Goal: Information Seeking & Learning: Learn about a topic

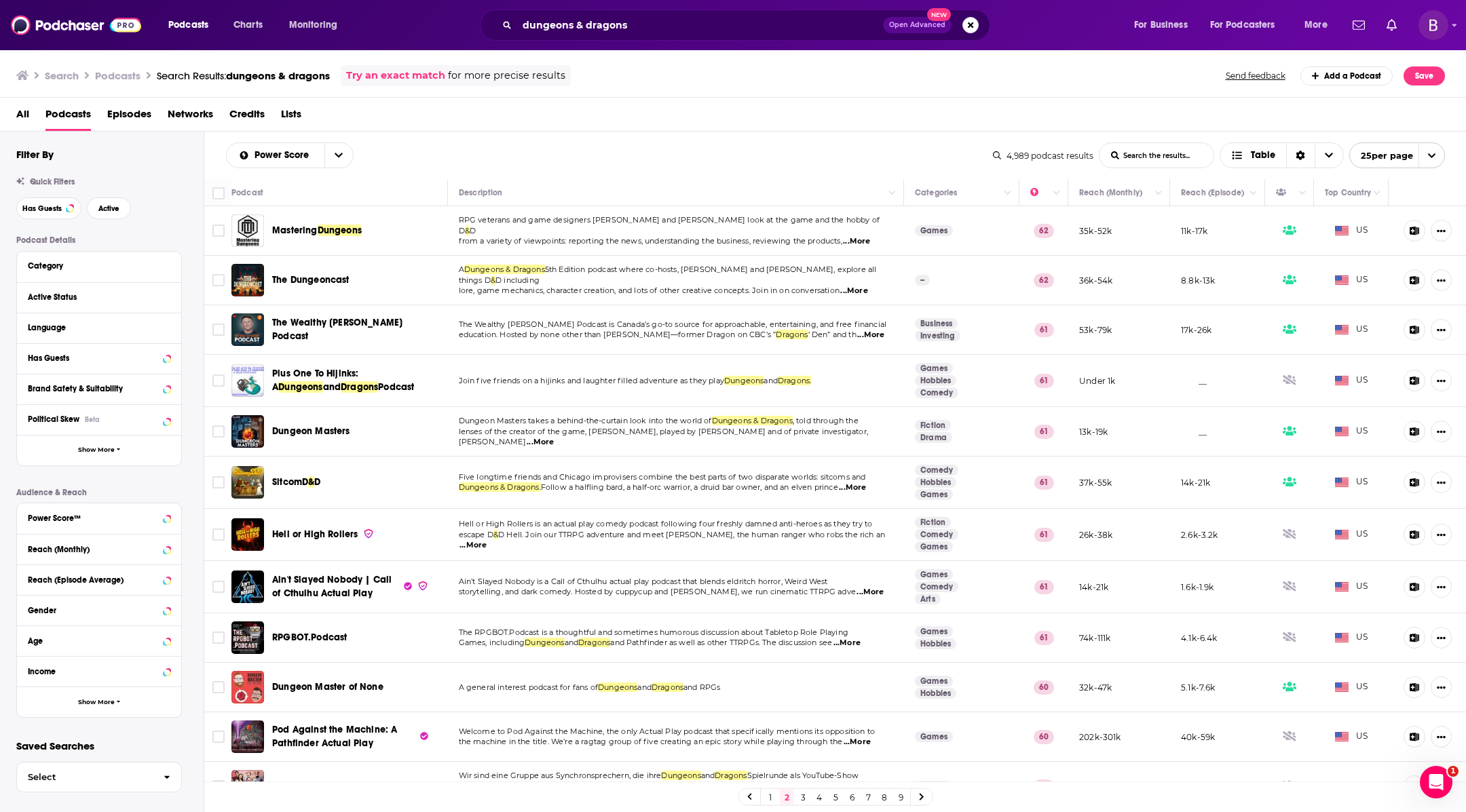
scroll to position [605, 0]
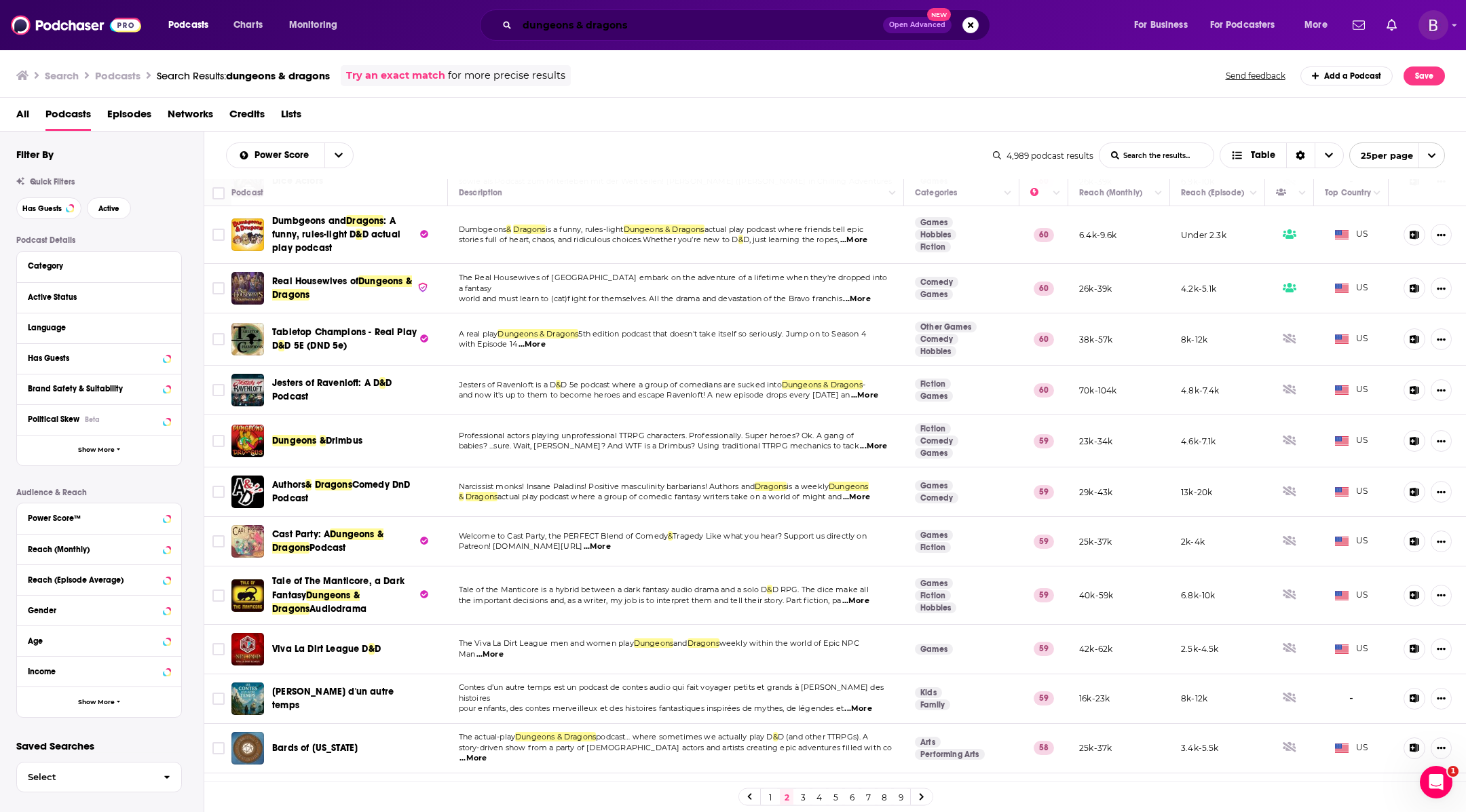
click at [600, 24] on input "dungeons & dragons" at bounding box center [700, 25] width 366 height 22
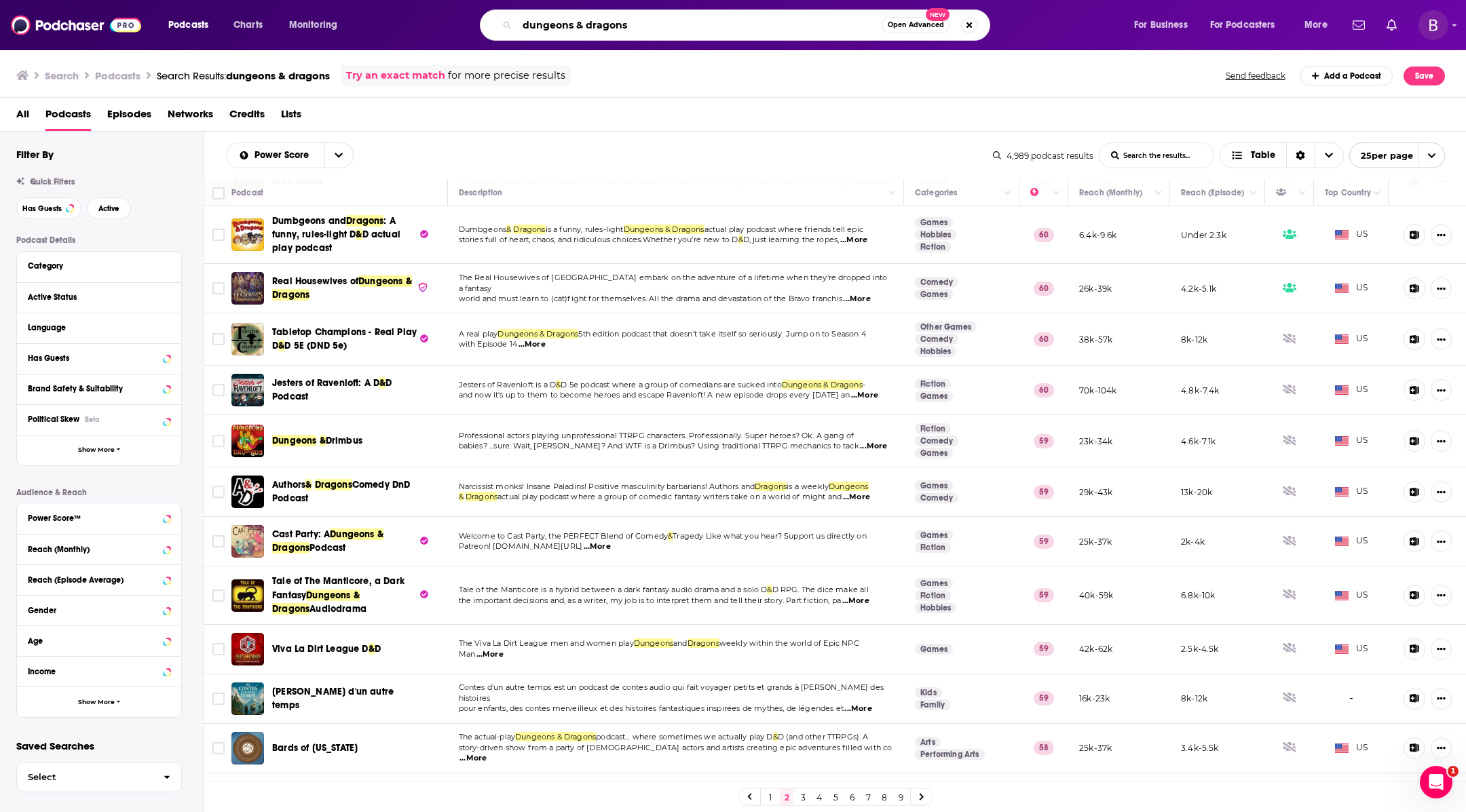
click at [600, 24] on input "dungeons & dragons" at bounding box center [699, 25] width 364 height 22
type input "aftershock"
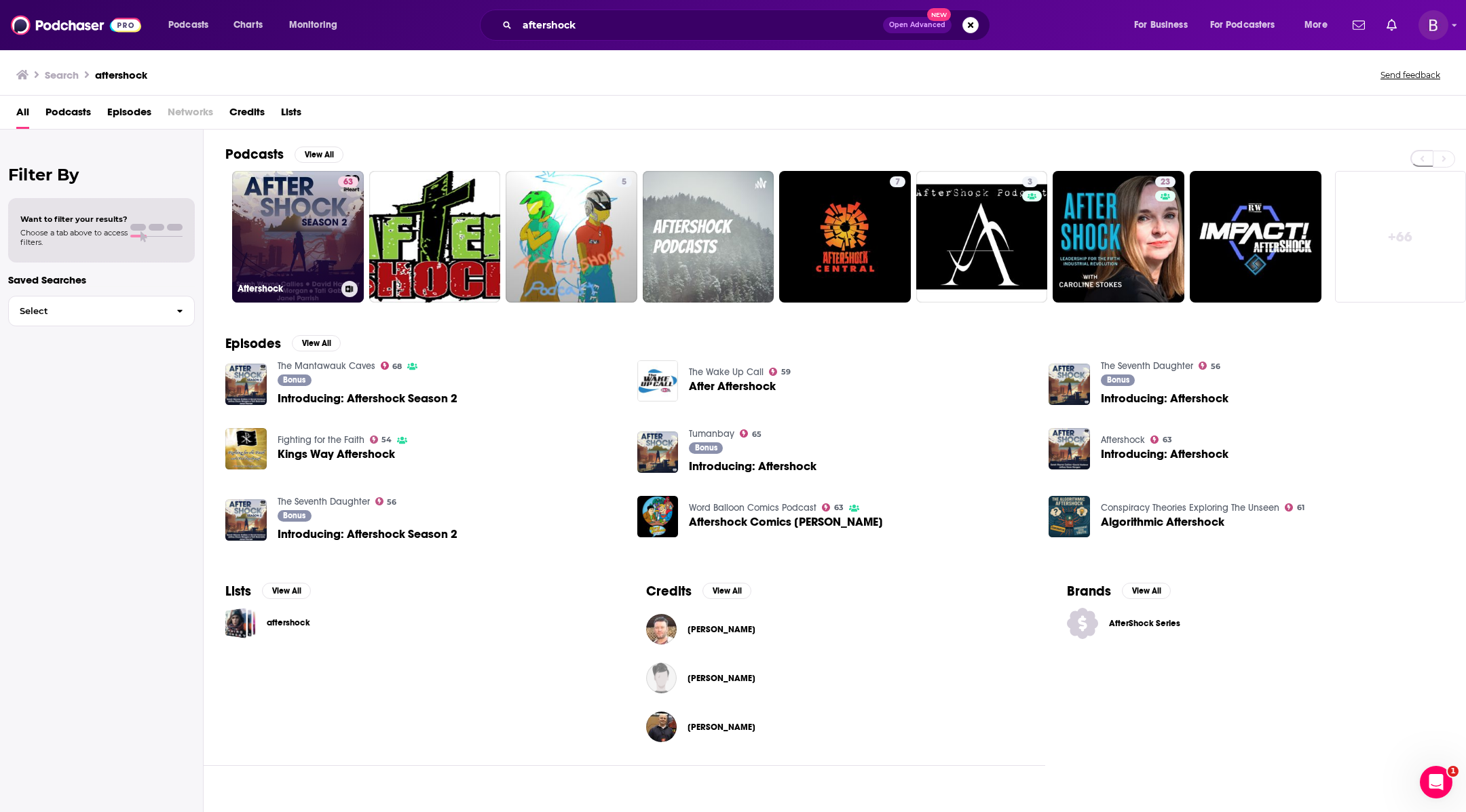
click at [340, 249] on div "63" at bounding box center [348, 228] width 20 height 105
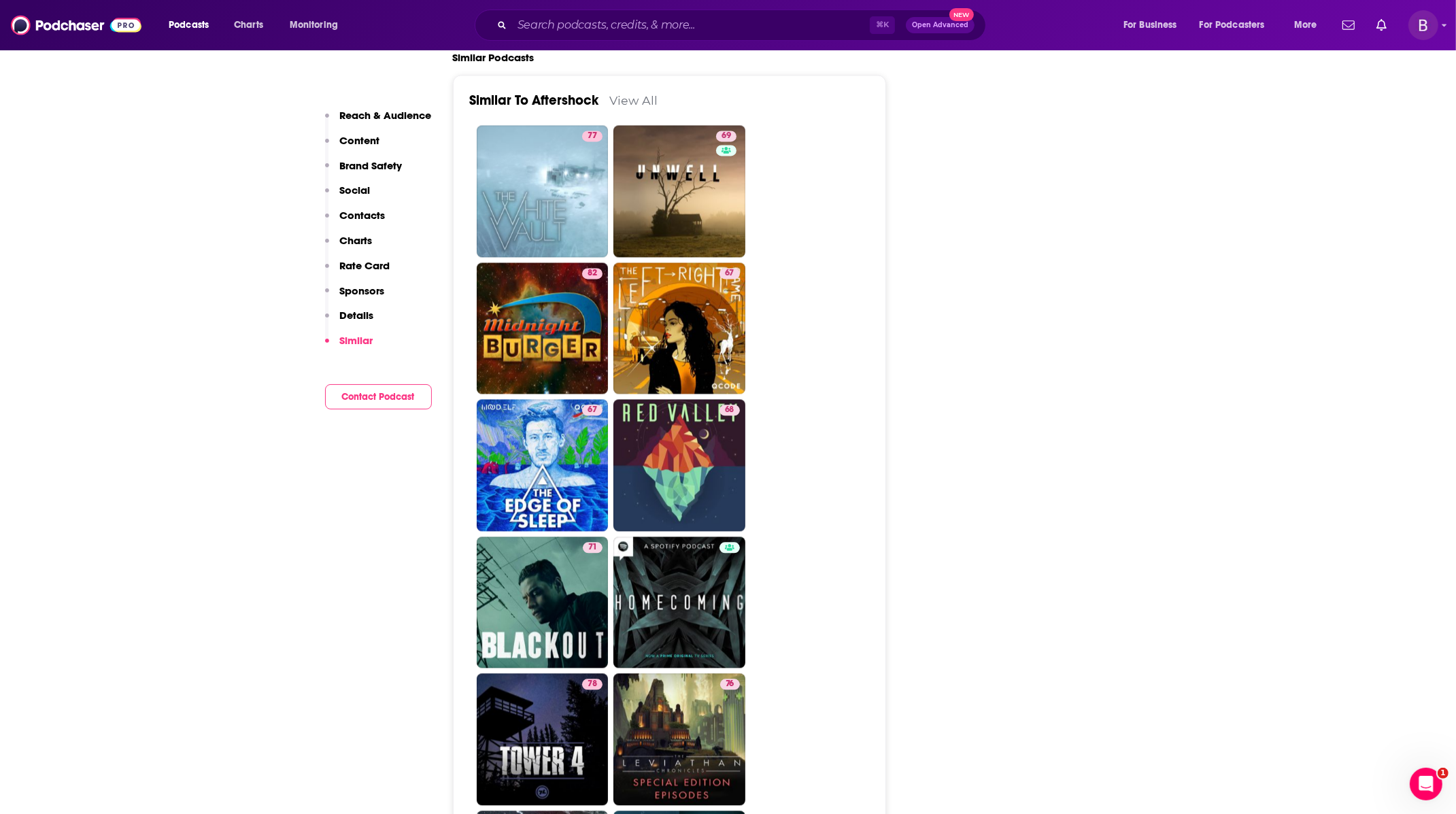
scroll to position [3335, 0]
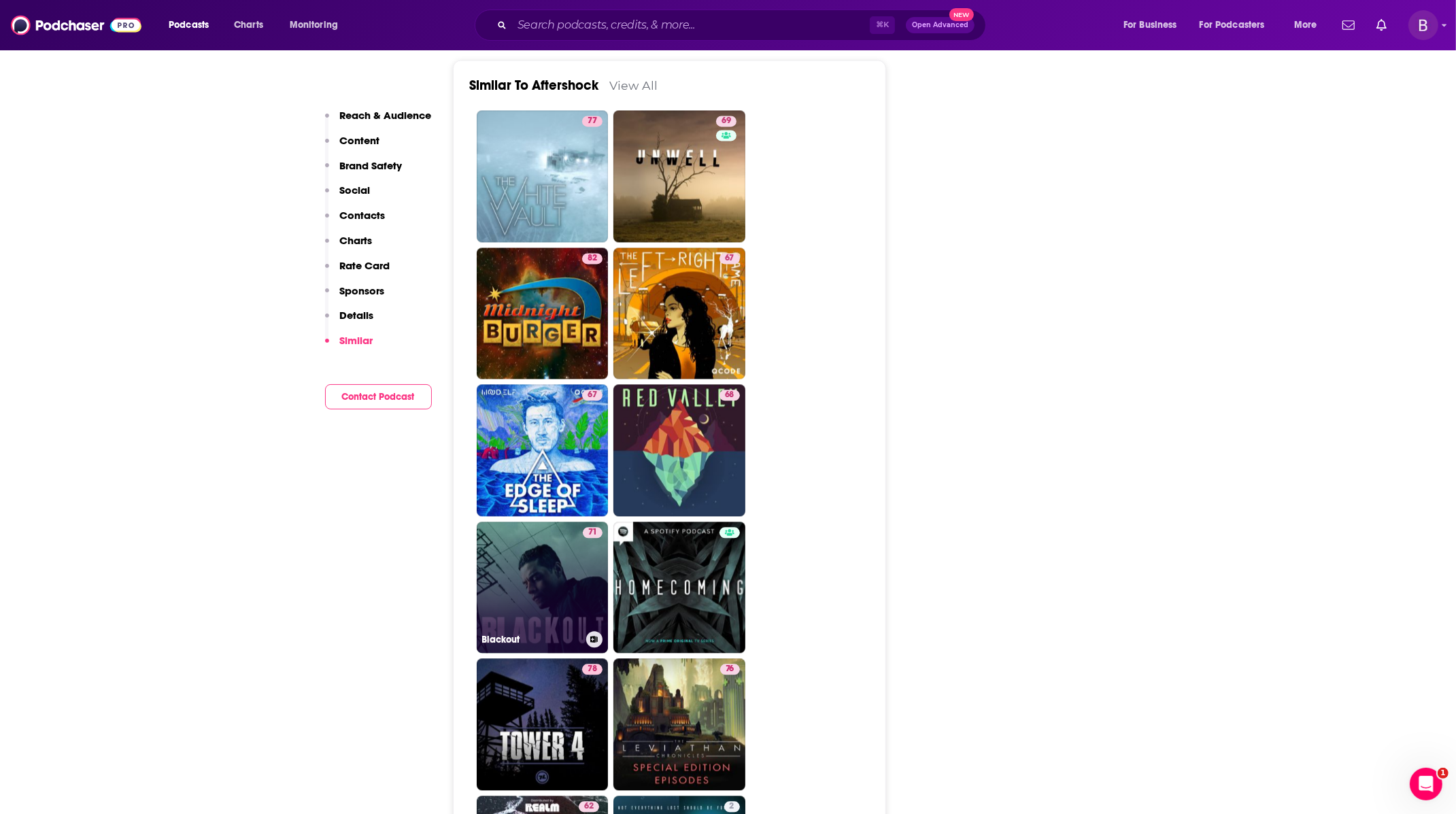
click at [575, 528] on link "71 Blackout" at bounding box center [543, 587] width 132 height 132
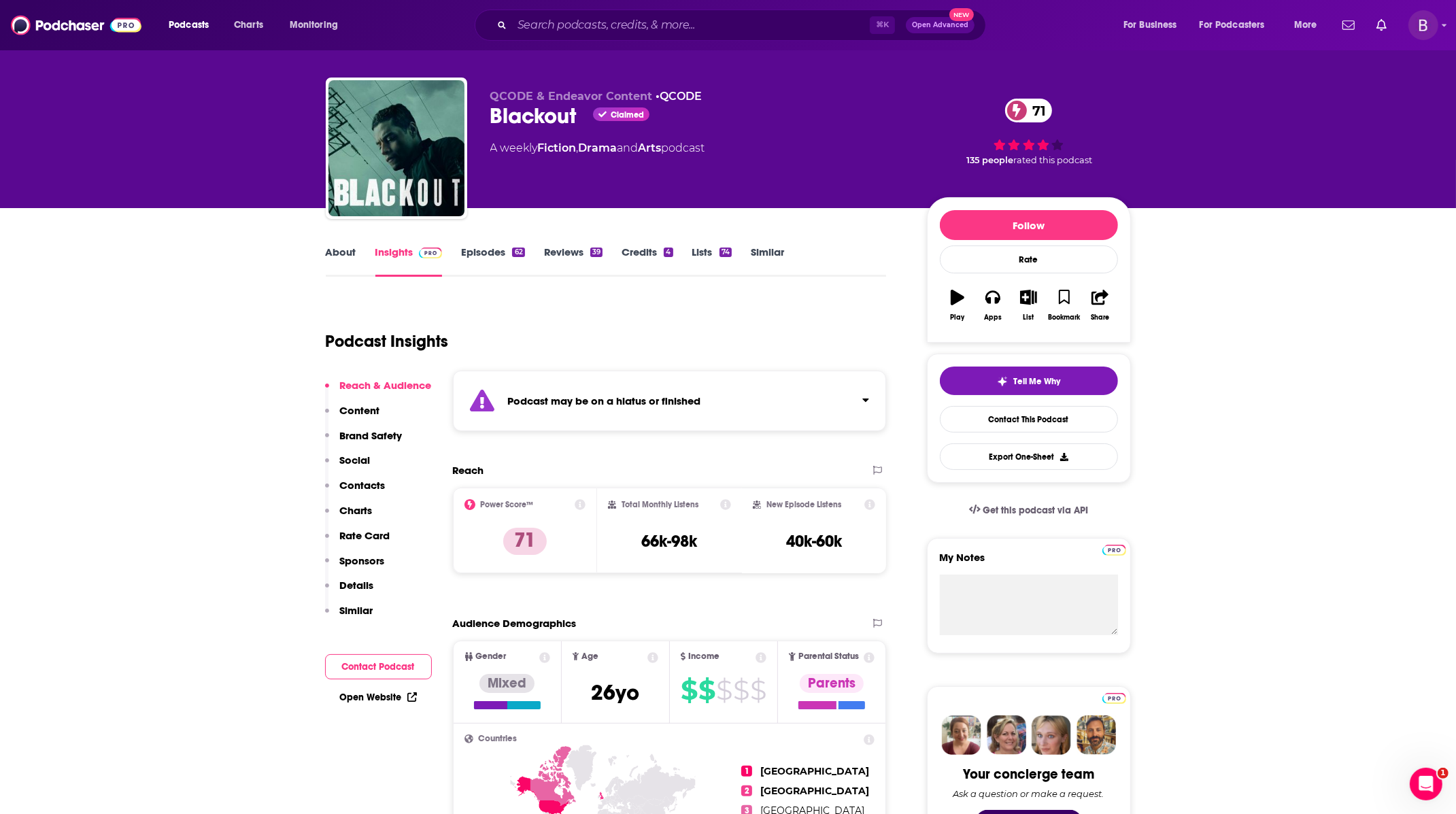
scroll to position [16, 0]
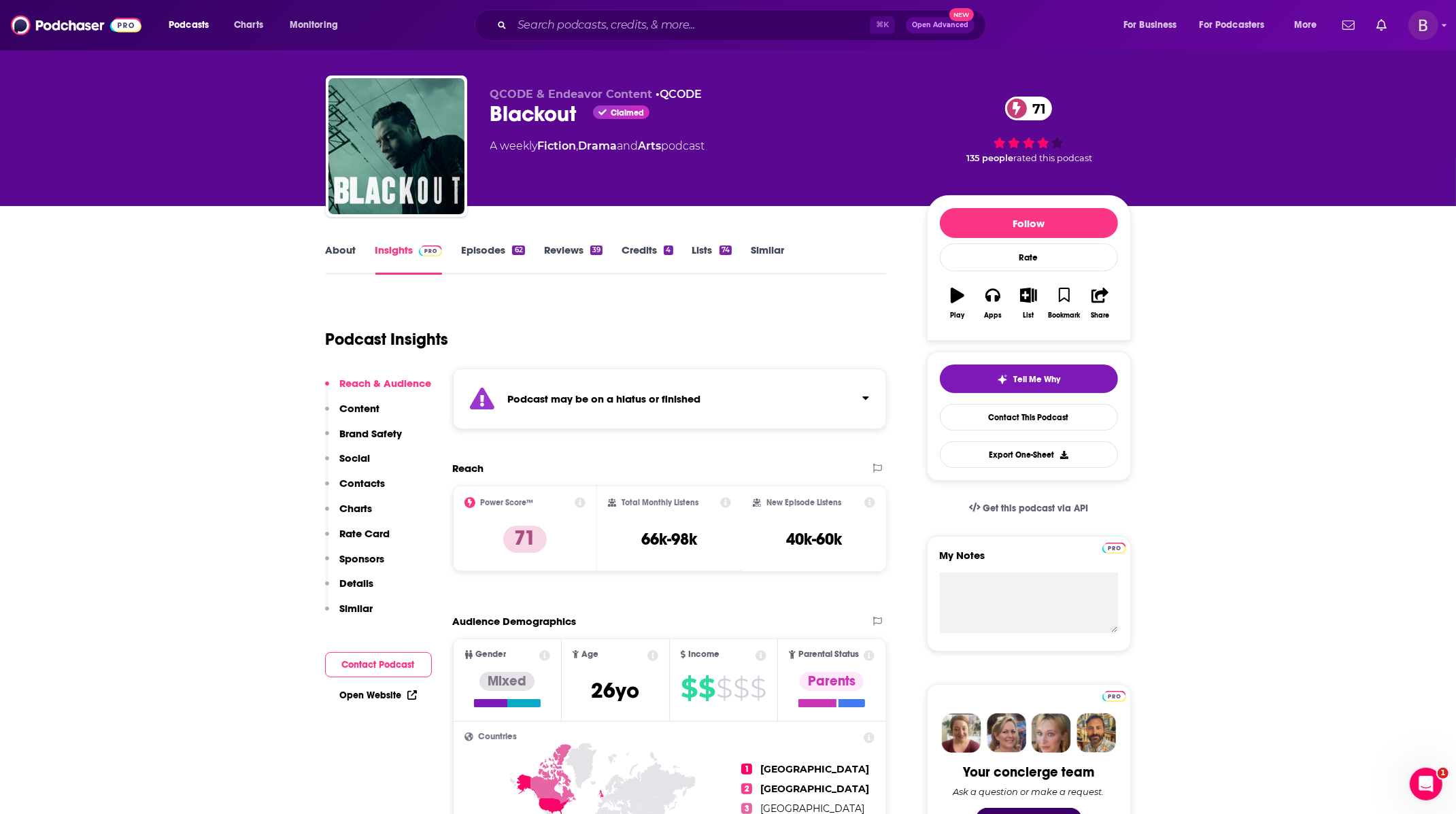
type input "[URL][DOMAIN_NAME]"
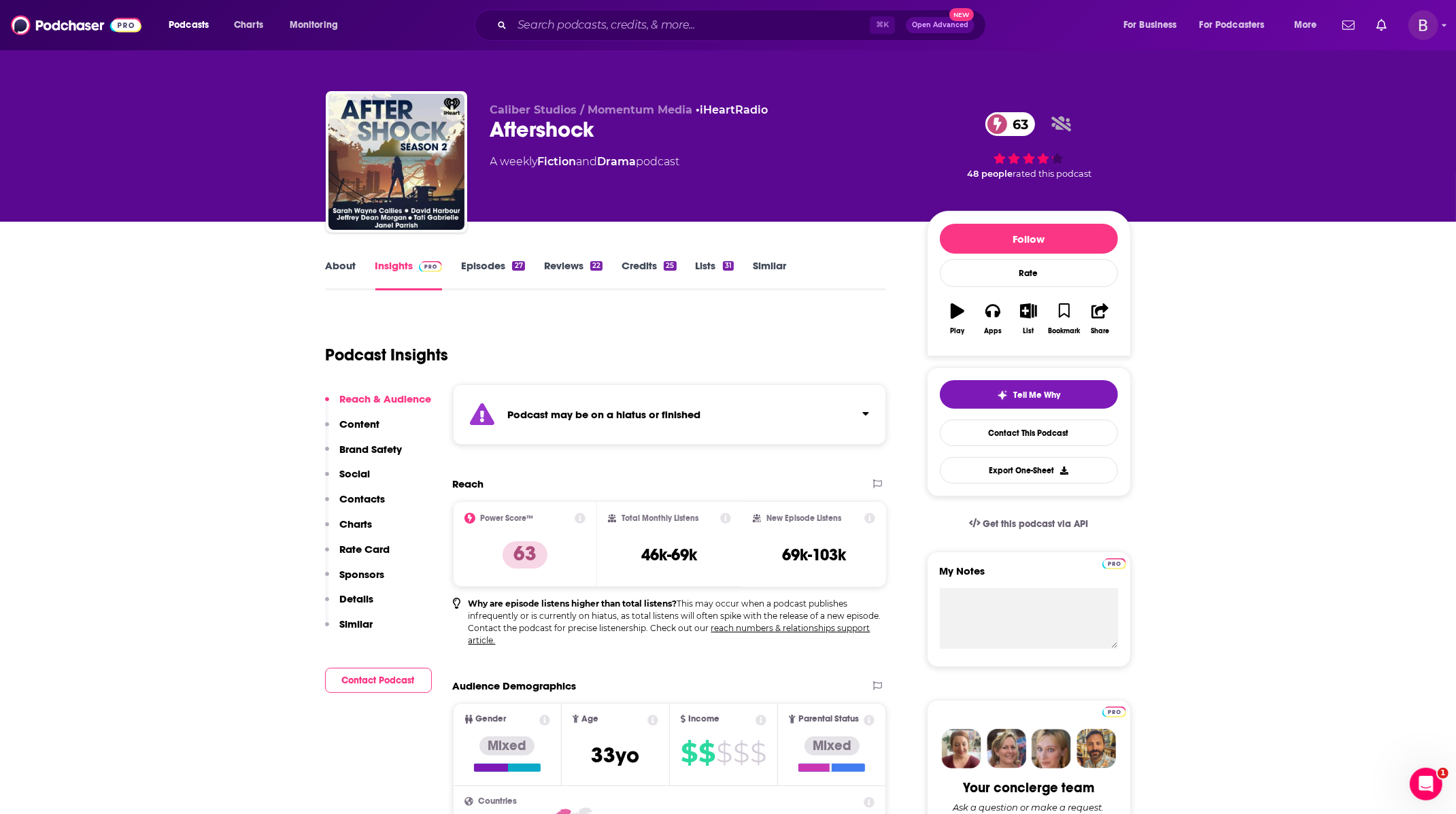
click at [719, 264] on link "Lists 31" at bounding box center [715, 274] width 38 height 31
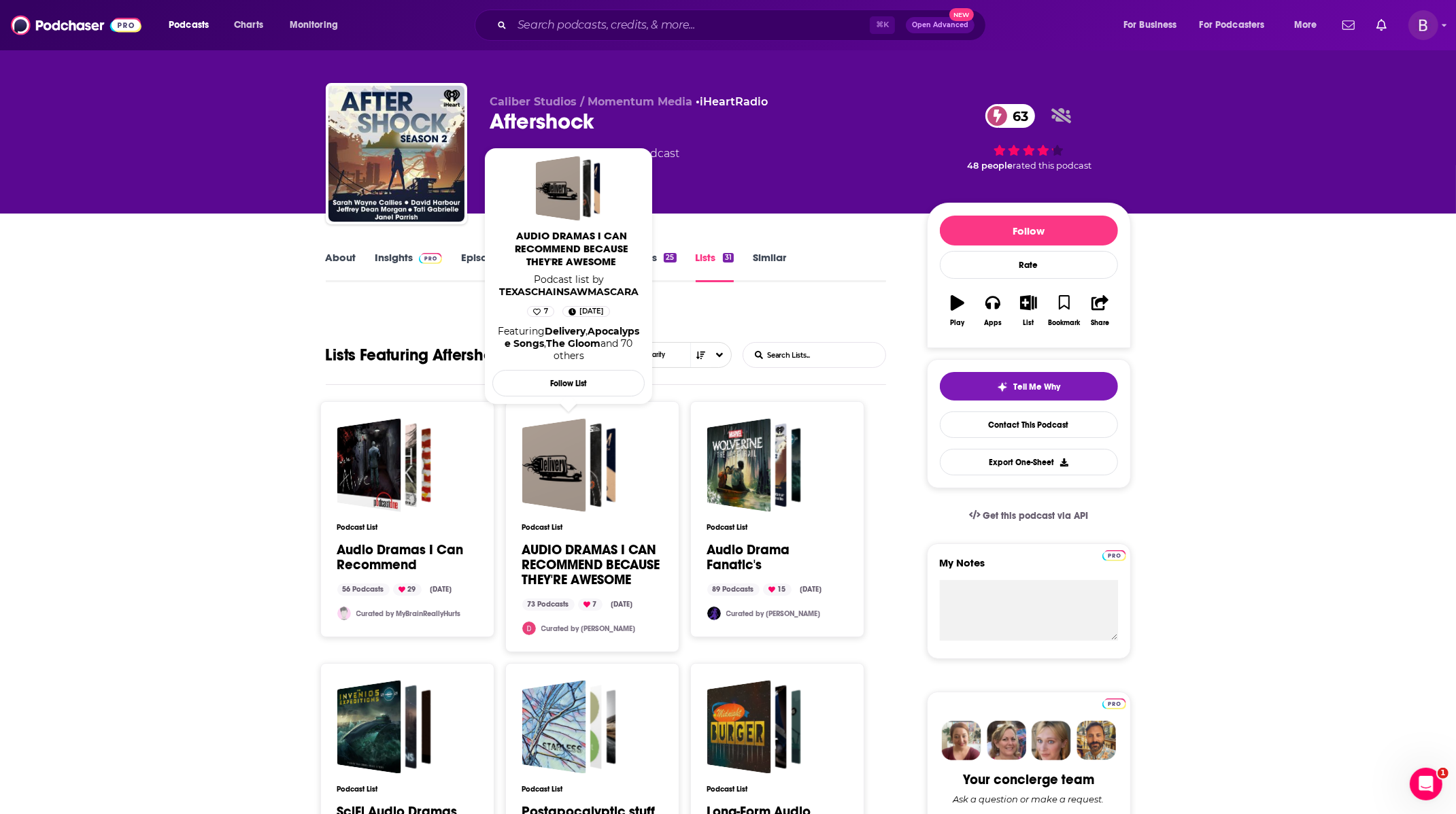
scroll to position [17, 0]
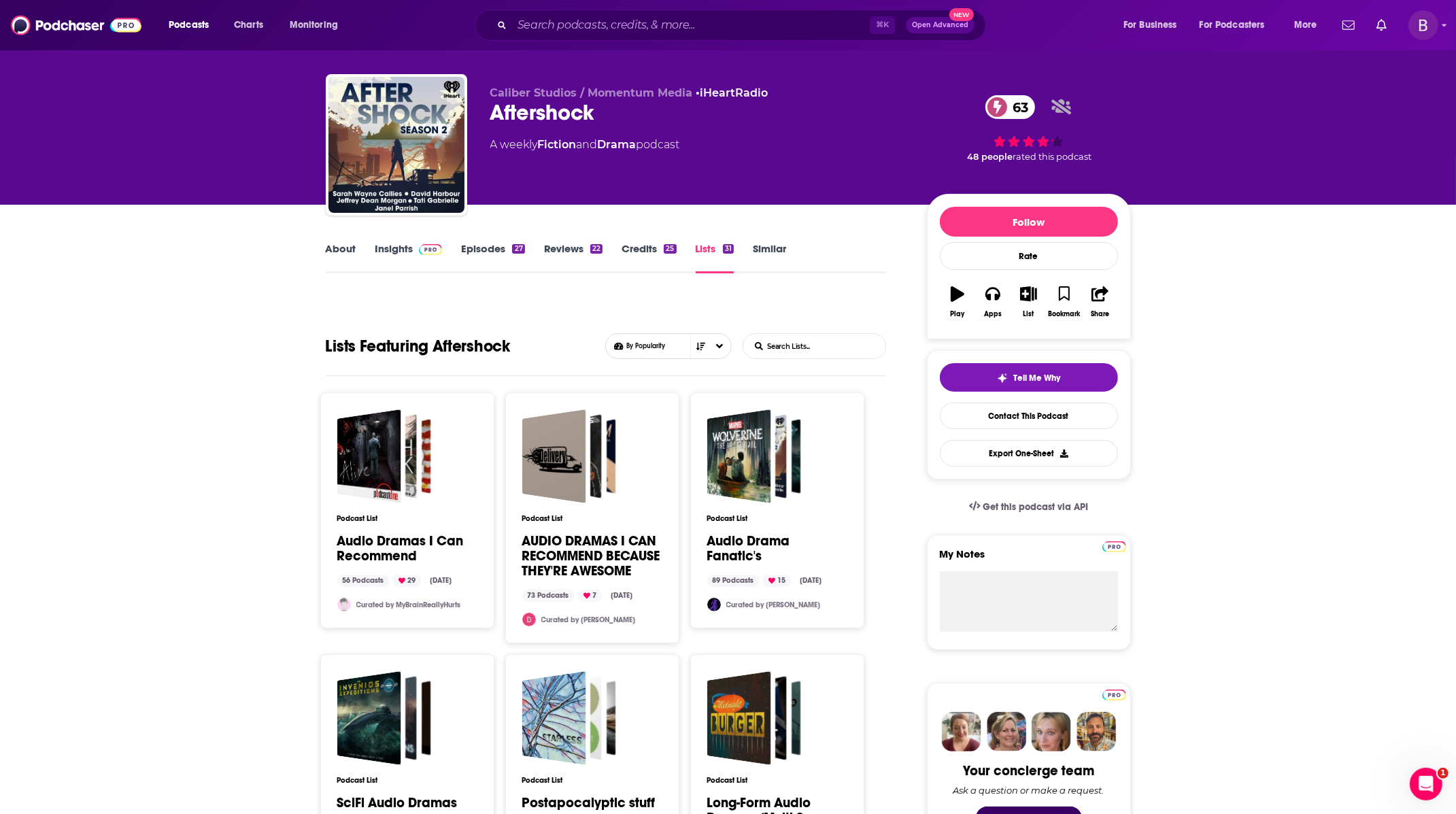
click at [416, 246] on span at bounding box center [428, 248] width 29 height 13
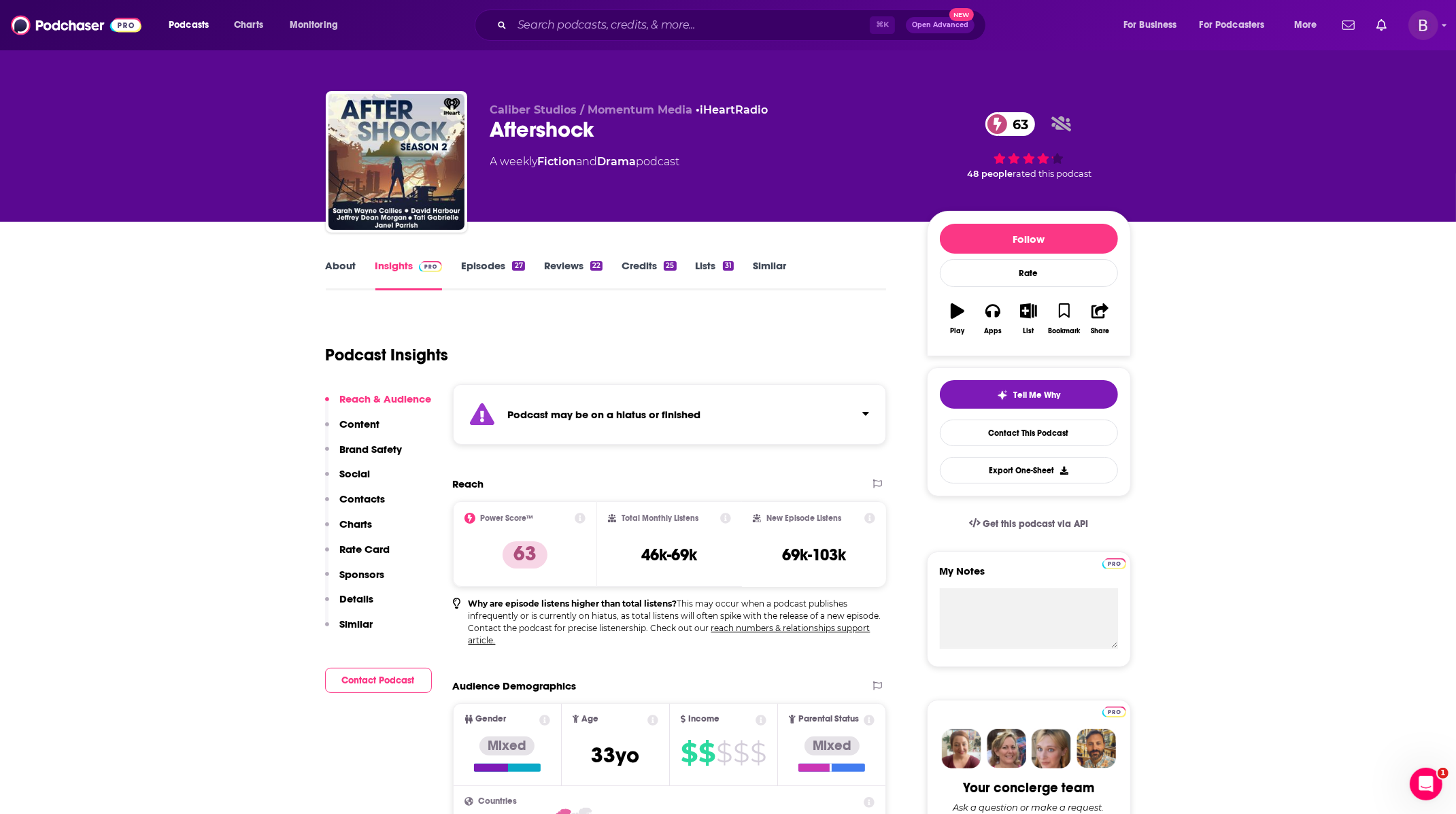
click at [507, 263] on link "Episodes 27" at bounding box center [493, 274] width 63 height 31
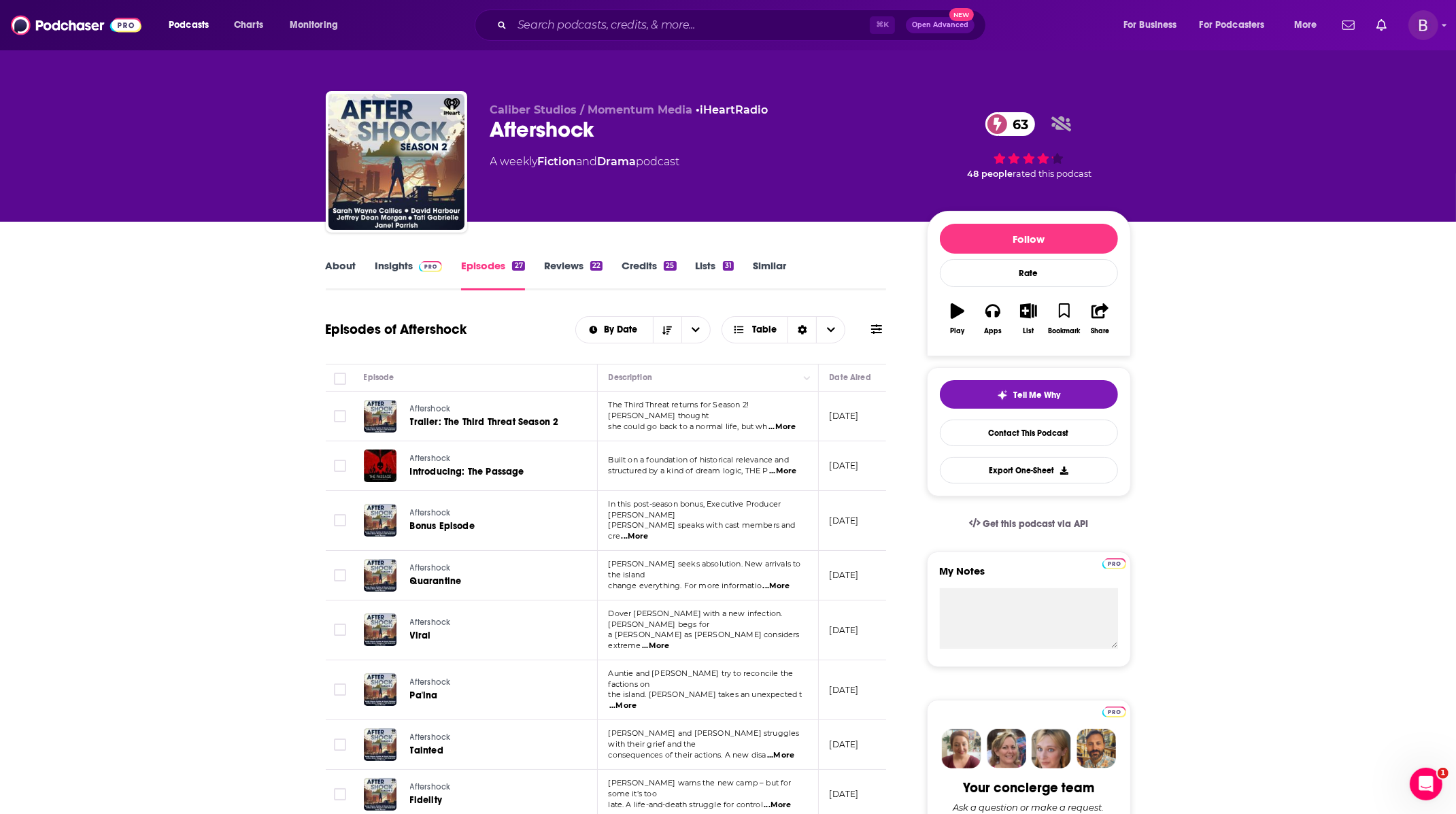
click at [407, 261] on link "Insights" at bounding box center [409, 274] width 67 height 31
